Goal: Information Seeking & Learning: Learn about a topic

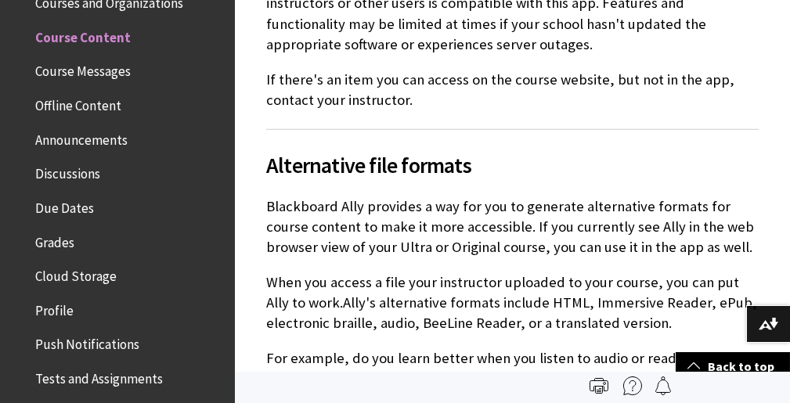
scroll to position [115, 0]
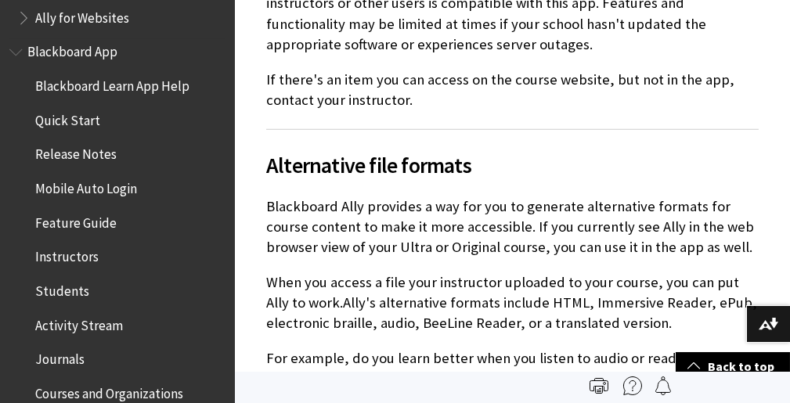
click at [86, 49] on span "Blackboard App" at bounding box center [72, 49] width 90 height 21
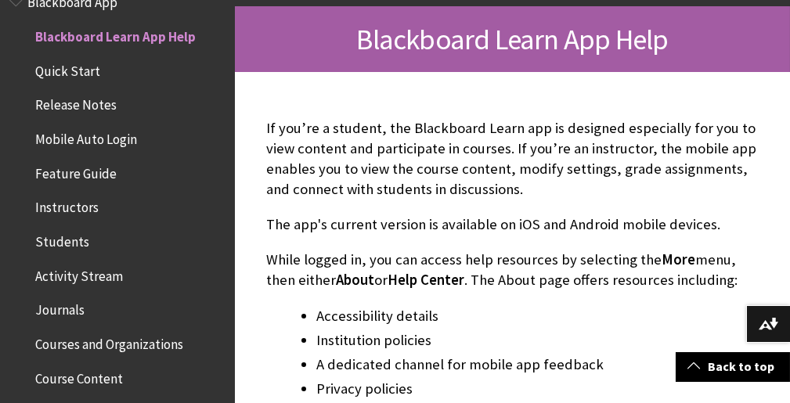
scroll to position [361, 0]
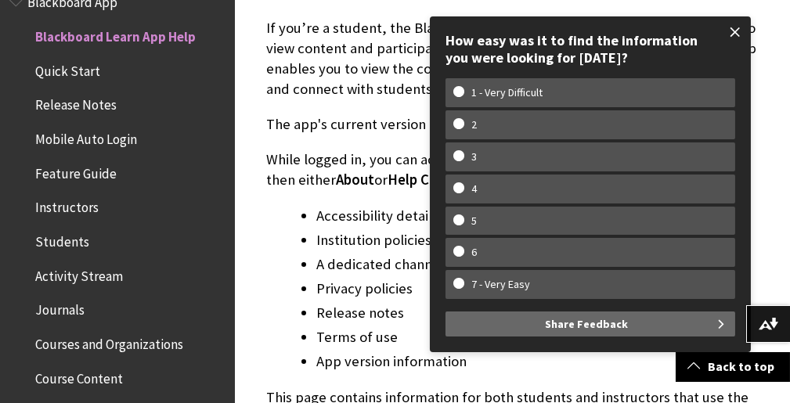
click at [735, 23] on span at bounding box center [735, 32] width 33 height 33
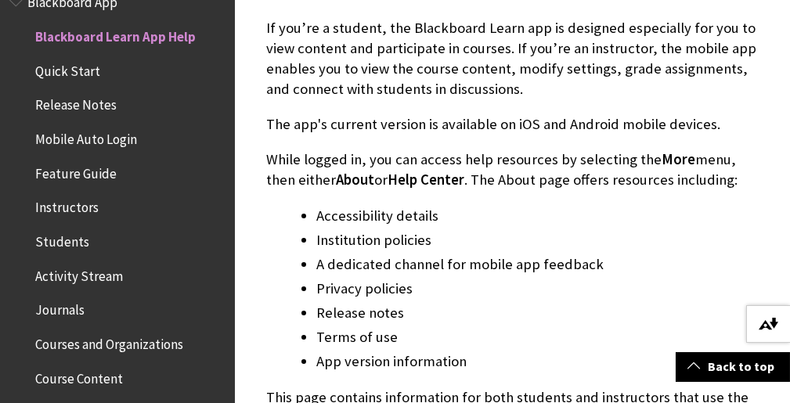
click at [761, 323] on img at bounding box center [769, 324] width 20 height 13
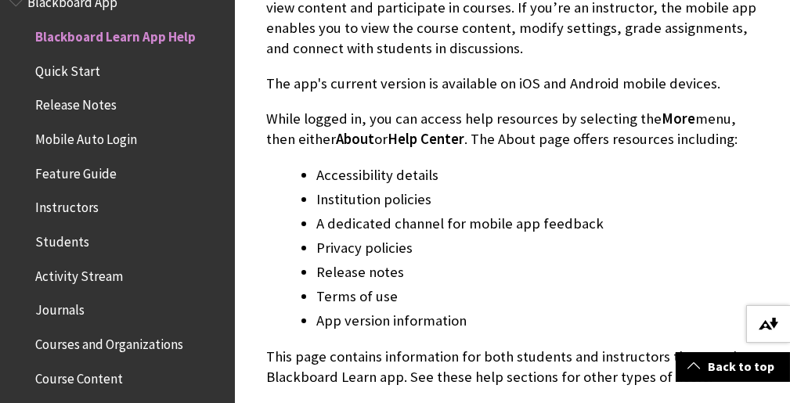
scroll to position [422, 0]
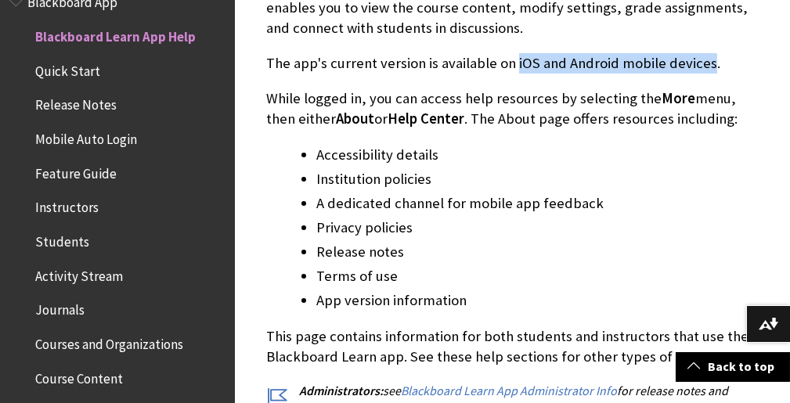
drag, startPoint x: 511, startPoint y: 60, endPoint x: 706, endPoint y: 60, distance: 194.2
click at [706, 60] on p "The app's current version is available on iOS and Android mobile devices." at bounding box center [512, 63] width 493 height 20
copy p "iOS and Android mobile devices"
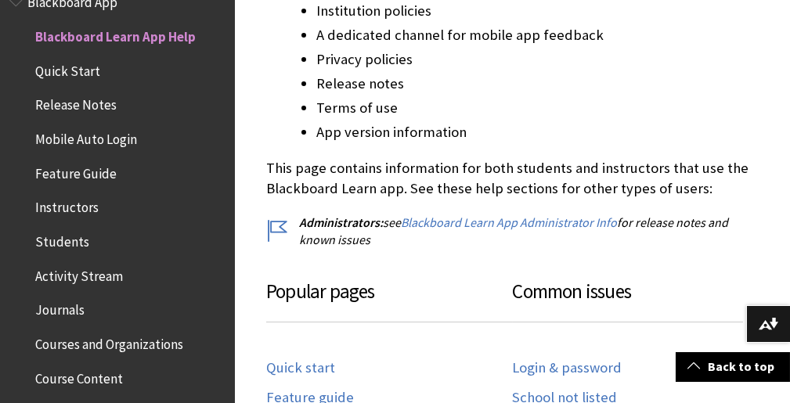
scroll to position [611, 0]
